Goal: Navigation & Orientation: Find specific page/section

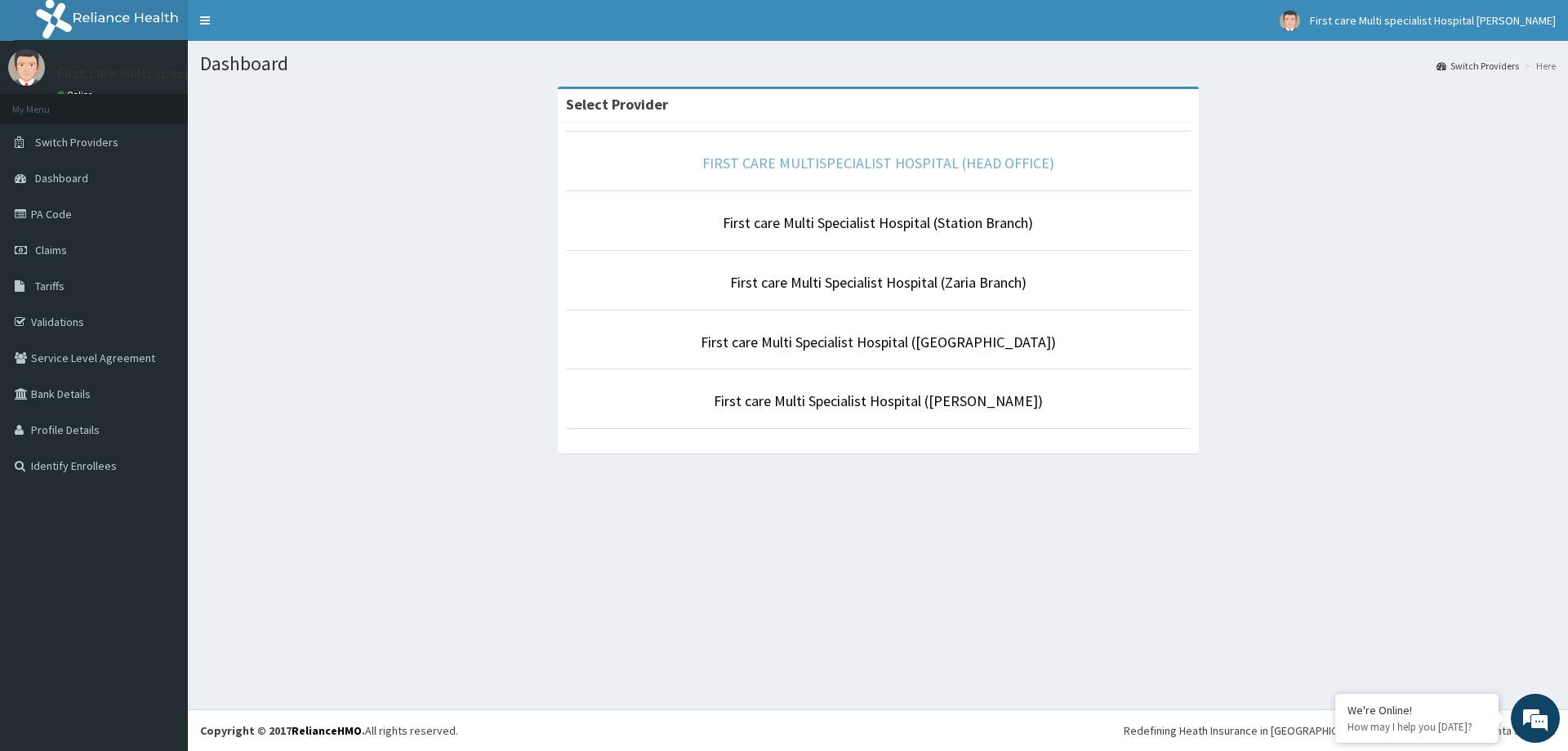
click at [832, 166] on link "FIRST CARE MULTISPECIALIST HOSPITAL (HEAD OFFICE)" at bounding box center [878, 162] width 352 height 19
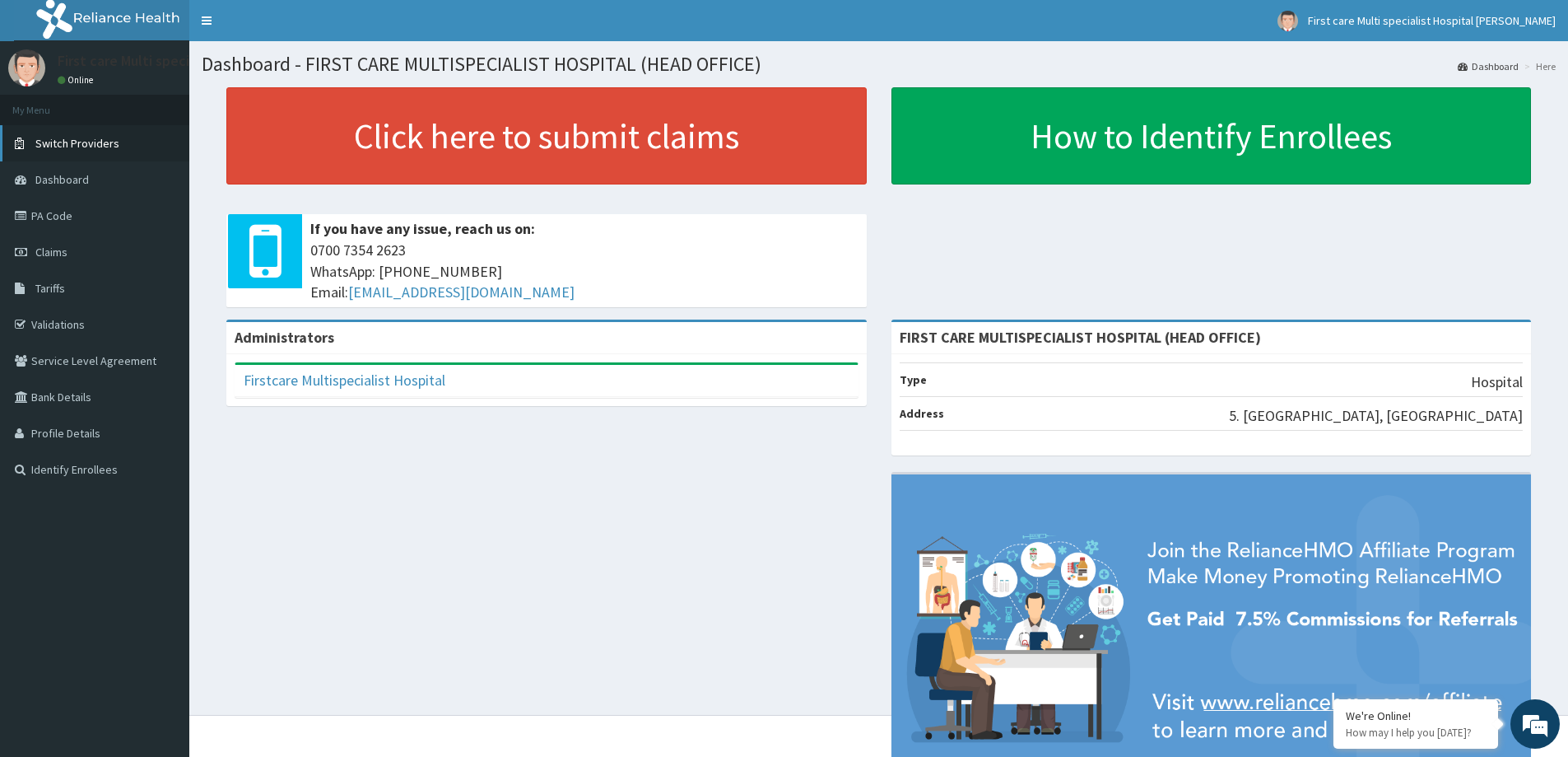
click at [112, 149] on span "Switch Providers" at bounding box center [77, 143] width 84 height 14
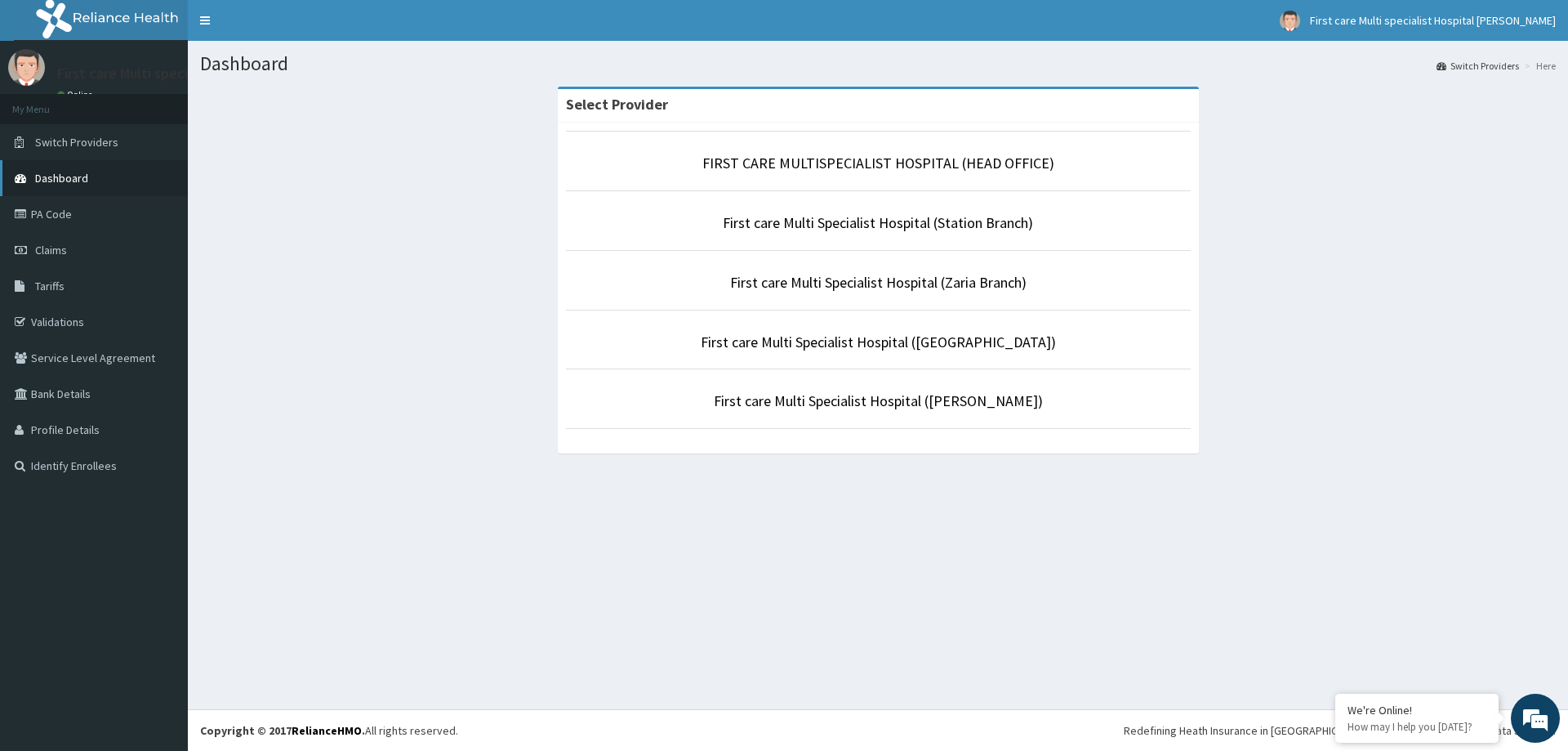
click at [116, 180] on link "Dashboard" at bounding box center [94, 178] width 188 height 36
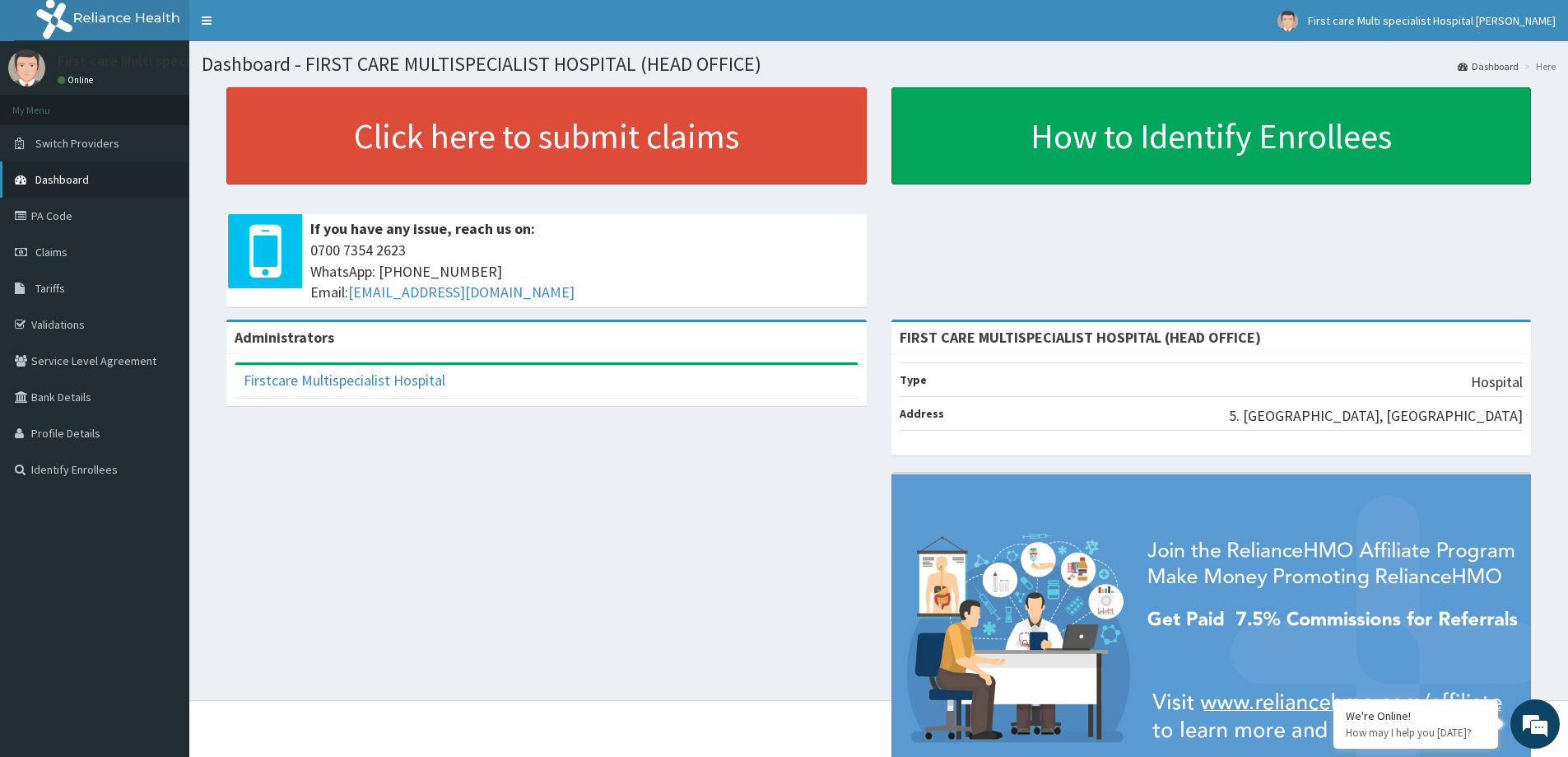
click at [122, 192] on link "Dashboard" at bounding box center [95, 180] width 190 height 36
click at [124, 172] on link "Dashboard" at bounding box center [95, 180] width 190 height 36
click at [129, 219] on link "PA Code" at bounding box center [95, 216] width 190 height 36
